Goal: Find contact information: Find contact information

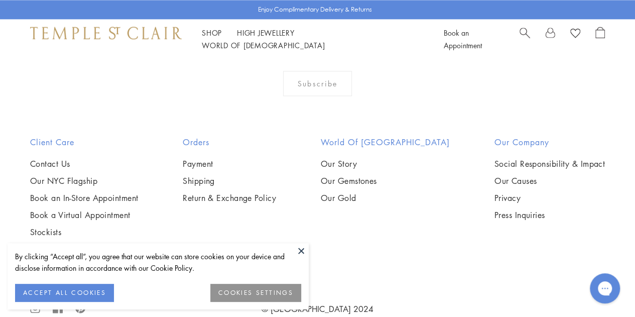
scroll to position [2592, 0]
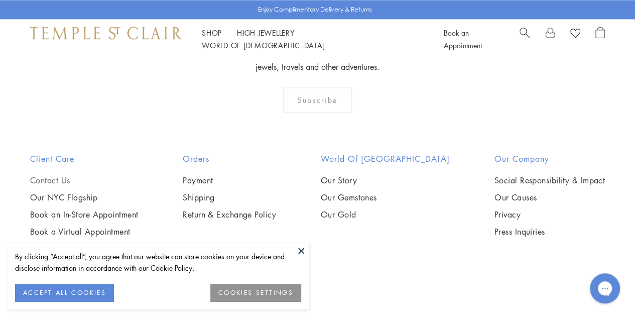
click at [54, 175] on link "Contact Us" at bounding box center [84, 180] width 108 height 11
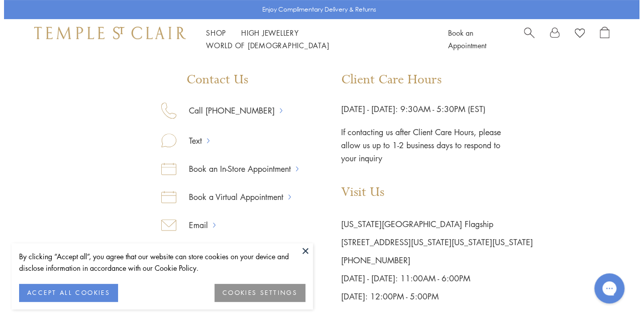
scroll to position [129, 0]
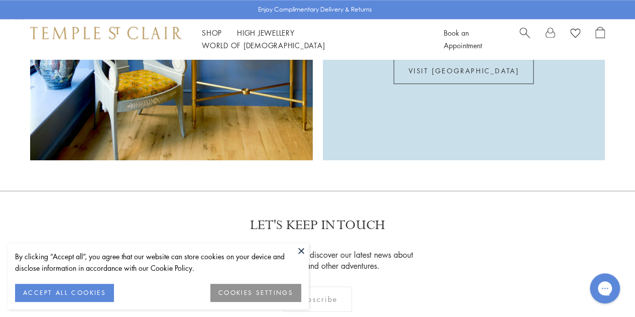
scroll to position [2608, 0]
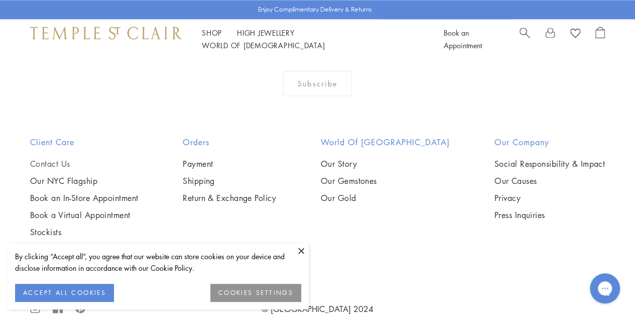
click at [65, 158] on link "Contact Us" at bounding box center [84, 163] width 108 height 11
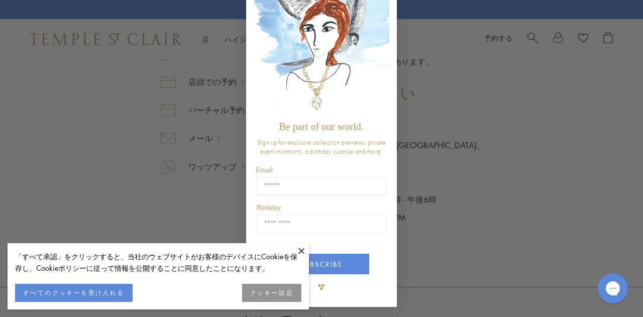
scroll to position [104, 0]
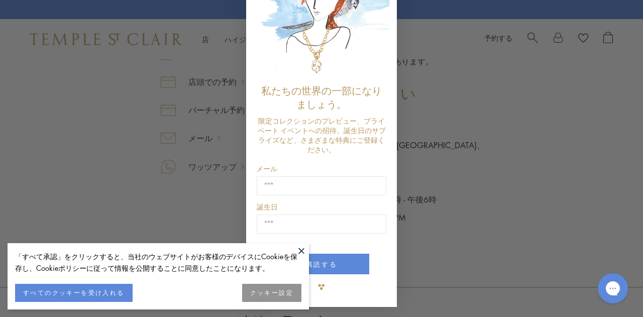
click at [423, 241] on div "Close dialog 私たちの世界の一部になりましょう。 限定コレクションのプレビュー、プライベート イベントへの招待、誕生日のサプライズなど、さまざまな…" at bounding box center [321, 158] width 643 height 317
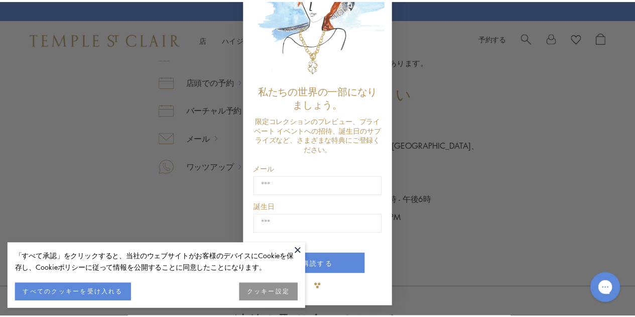
scroll to position [0, 0]
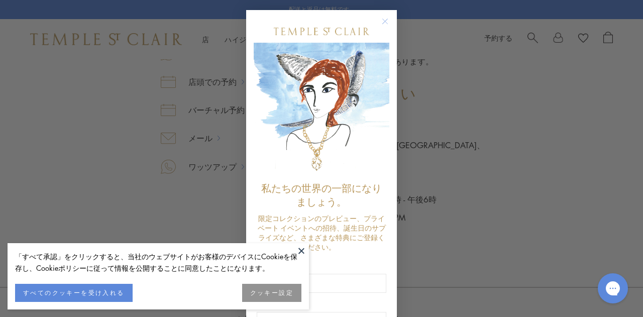
click at [381, 26] on circle "ダイアログを閉じる" at bounding box center [385, 22] width 12 height 12
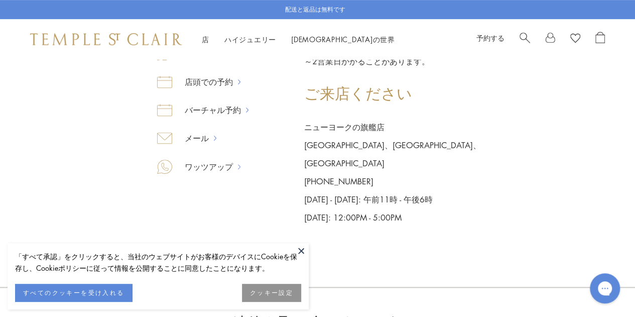
click at [303, 256] on button at bounding box center [301, 250] width 15 height 15
